Goal: Find specific page/section: Find specific page/section

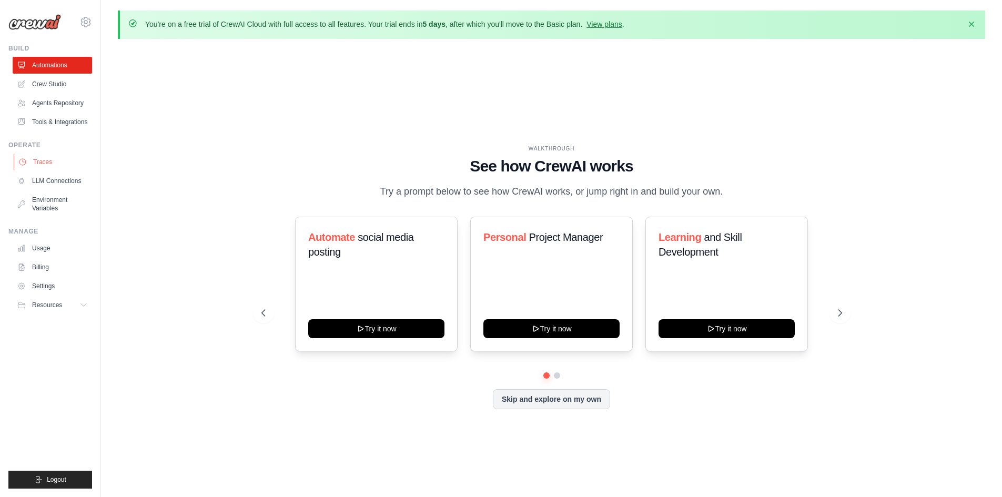
click at [55, 163] on link "Traces" at bounding box center [53, 162] width 79 height 17
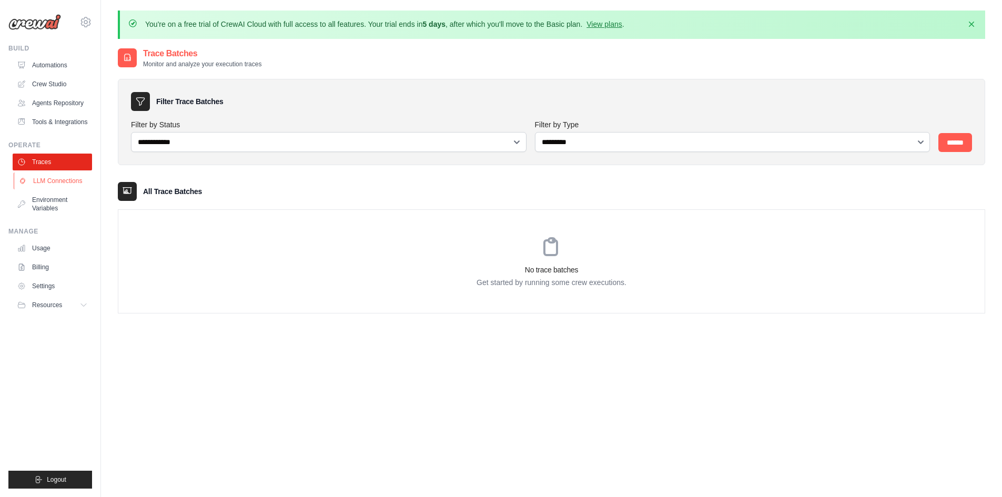
click at [69, 174] on link "LLM Connections" at bounding box center [53, 181] width 79 height 17
